Goal: Navigation & Orientation: Find specific page/section

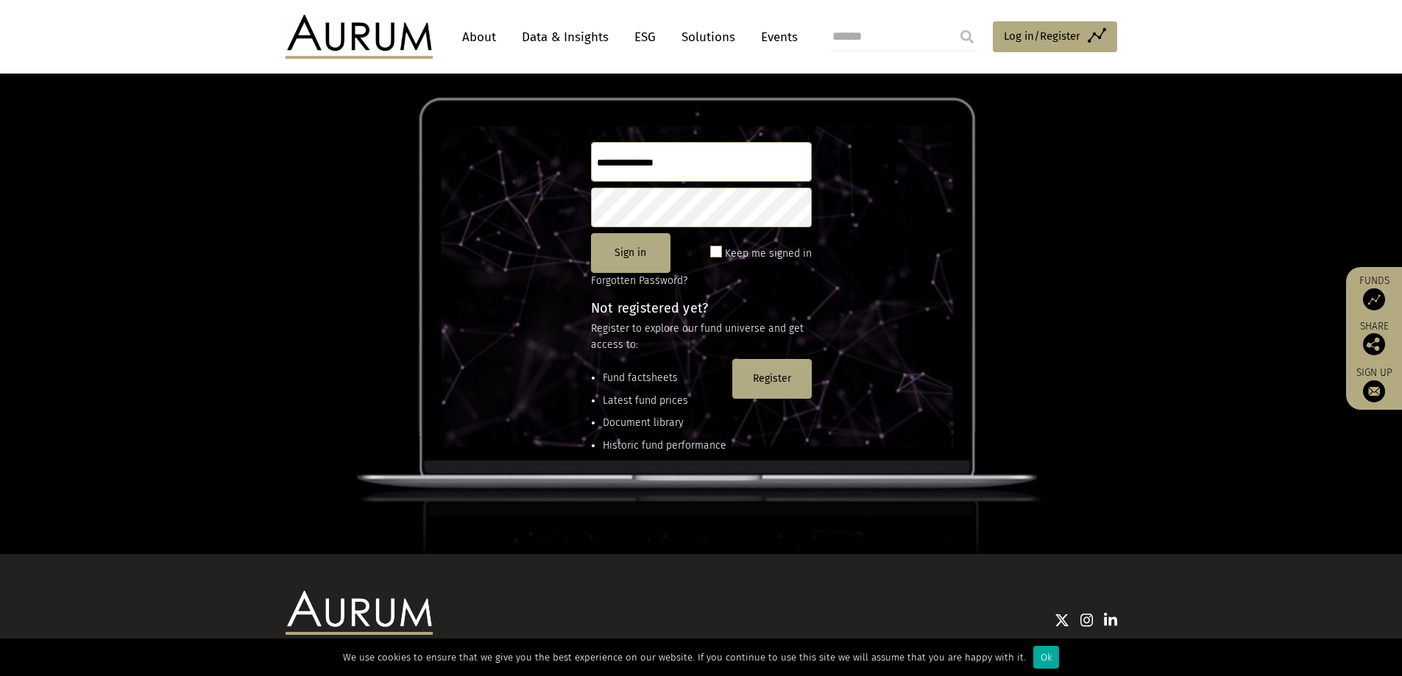
scroll to position [200, 0]
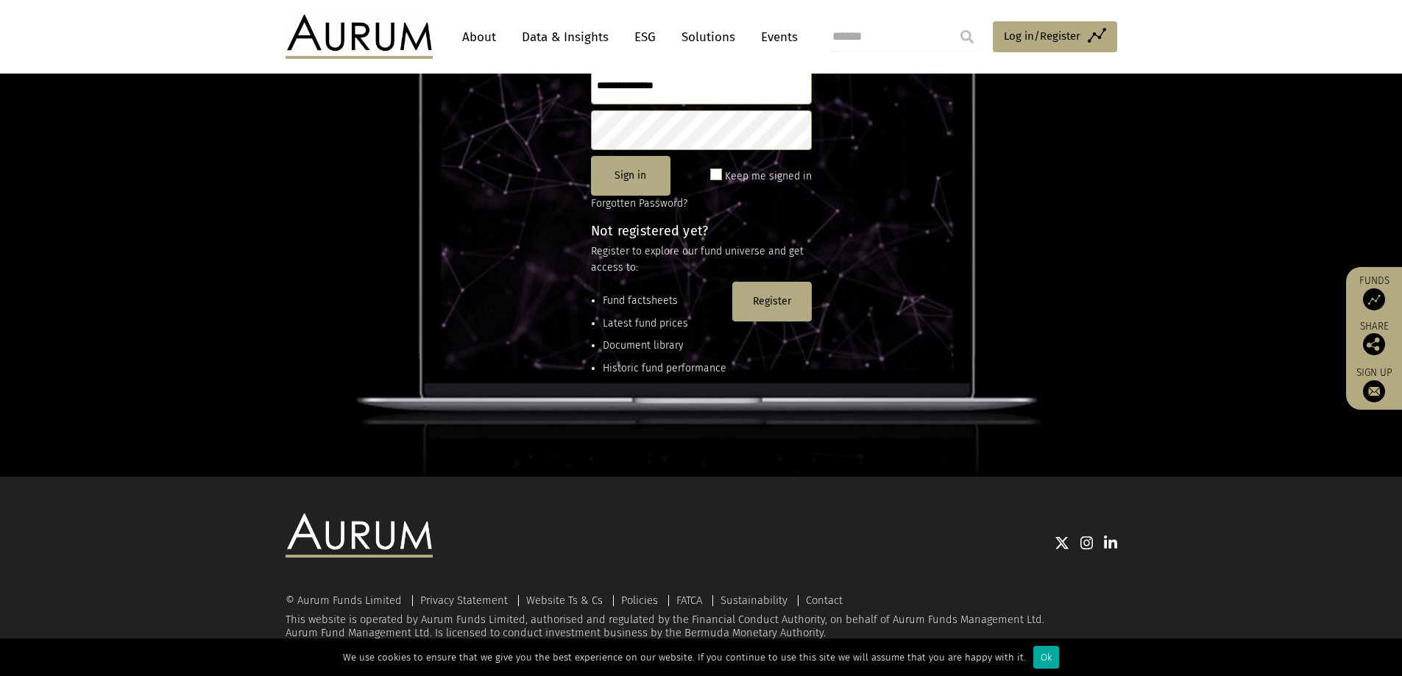
click at [568, 35] on link "Data & Insights" at bounding box center [565, 37] width 102 height 27
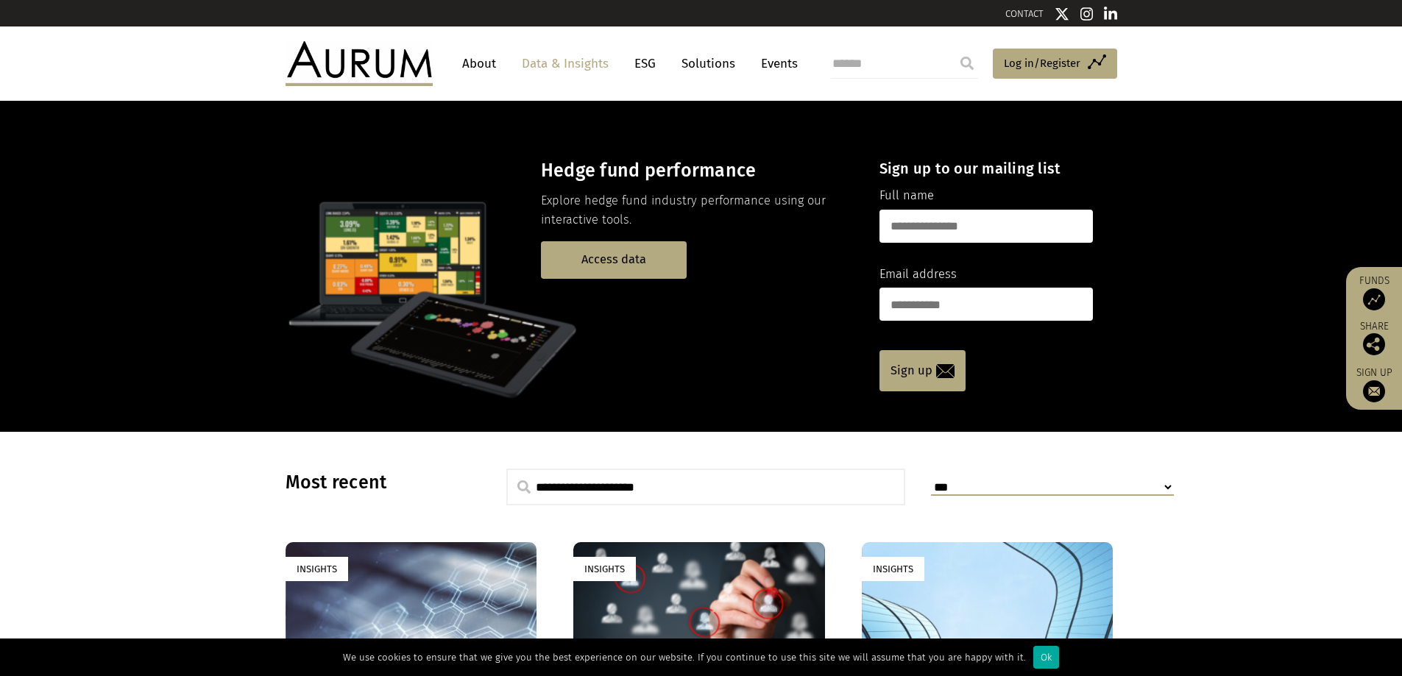
click at [485, 66] on link "About" at bounding box center [479, 63] width 49 height 27
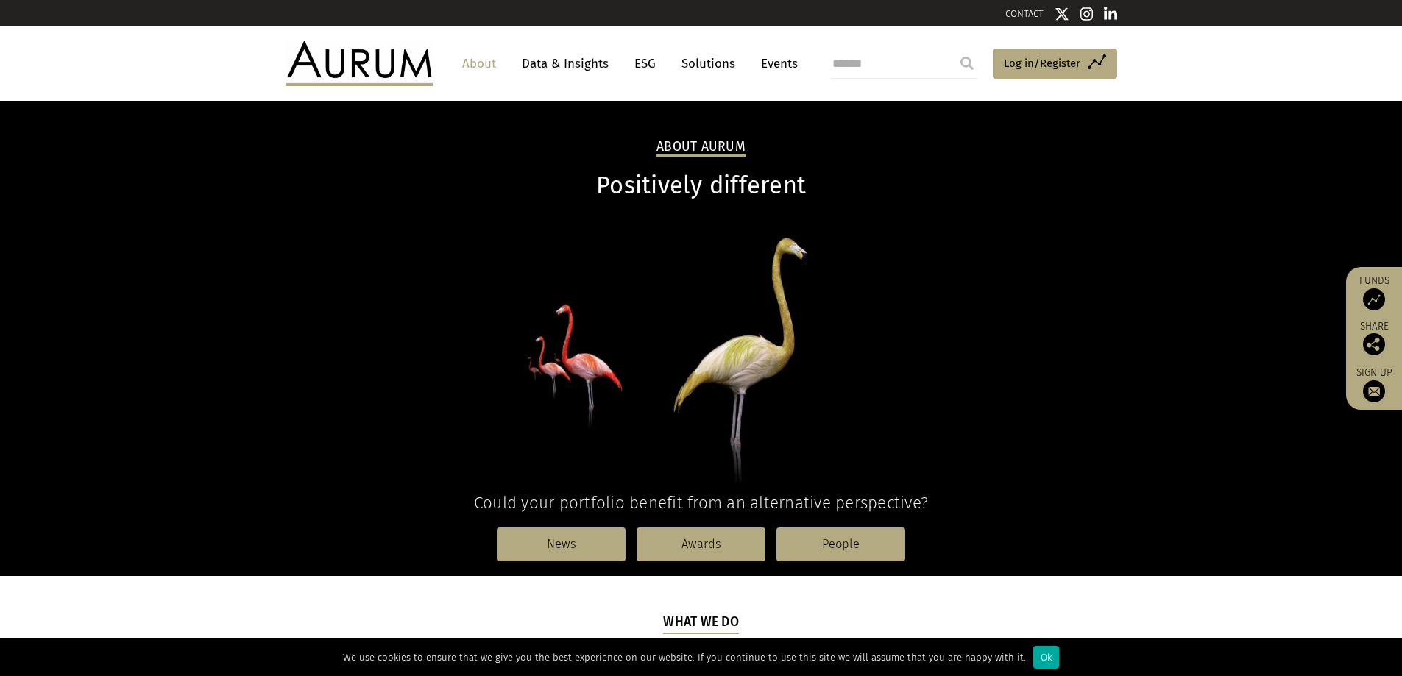
click at [570, 63] on link "Data & Insights" at bounding box center [565, 63] width 102 height 27
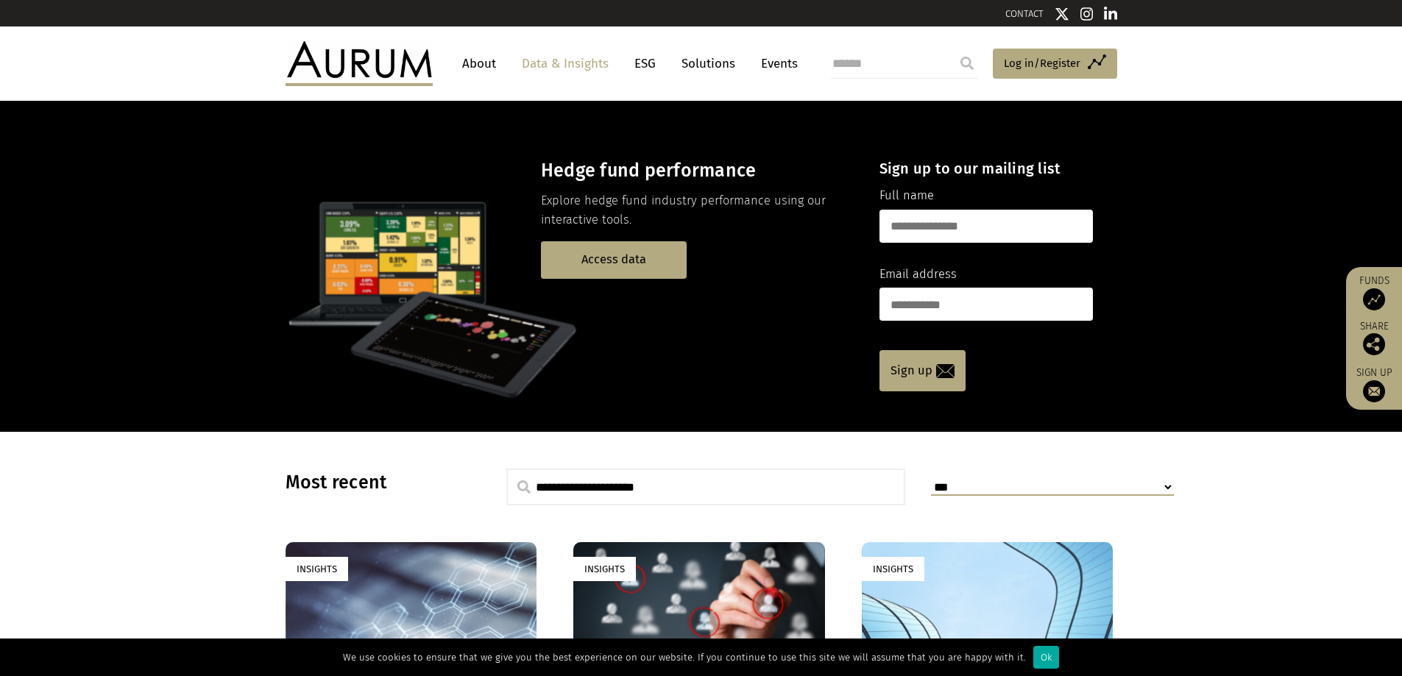
click at [703, 69] on link "Solutions" at bounding box center [708, 63] width 68 height 27
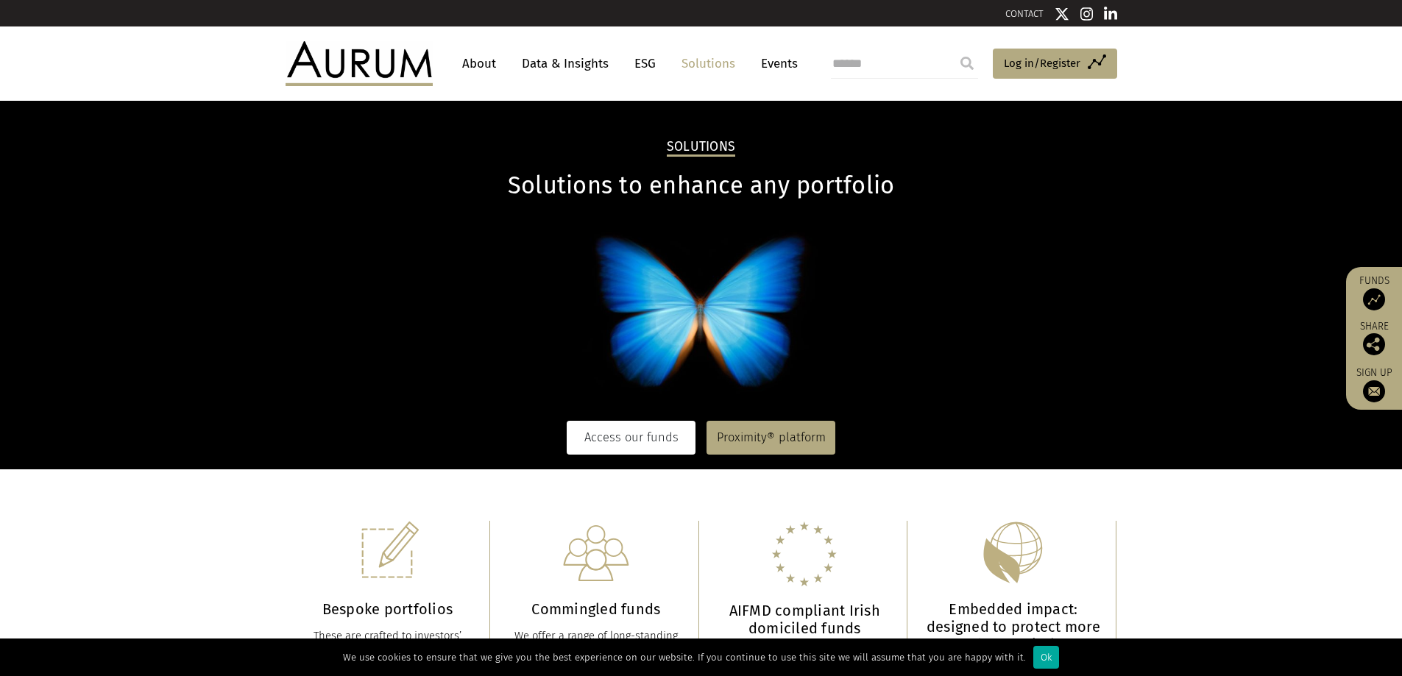
click at [622, 440] on link "Access our funds" at bounding box center [631, 438] width 129 height 34
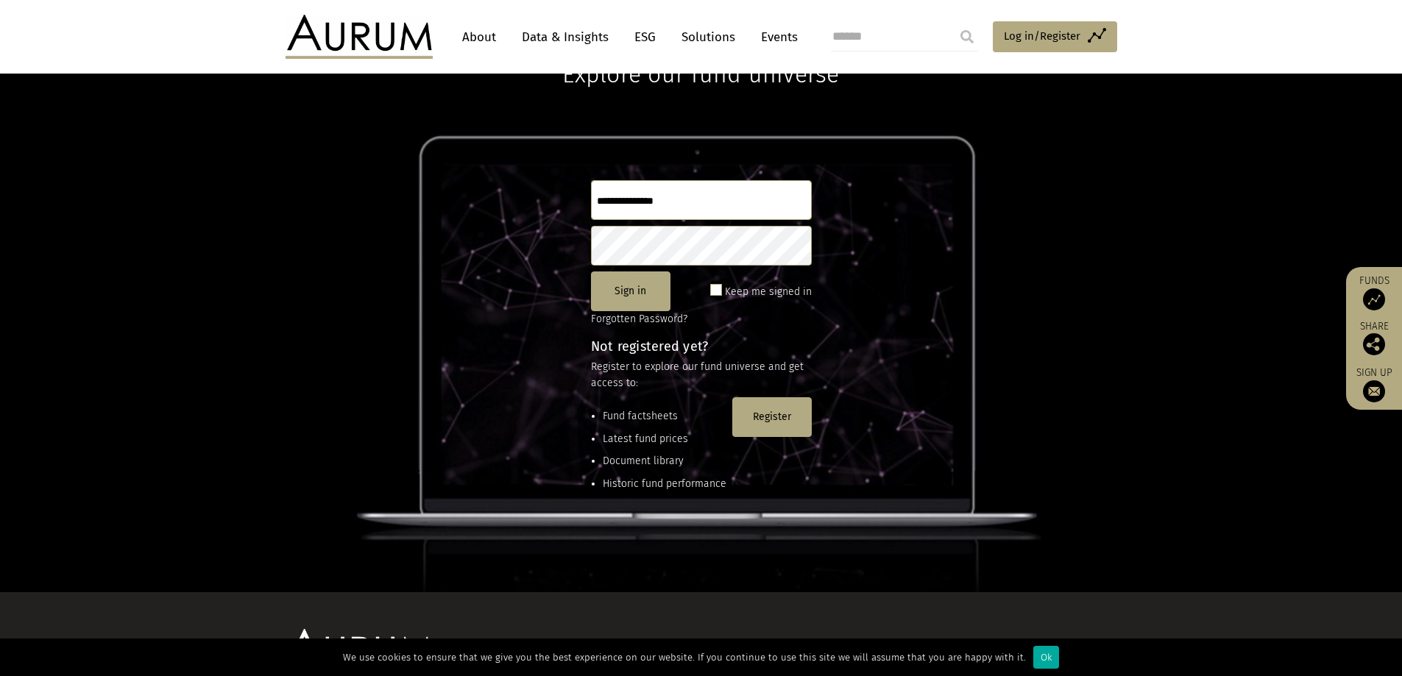
scroll to position [200, 0]
